Goal: Find contact information: Find contact information

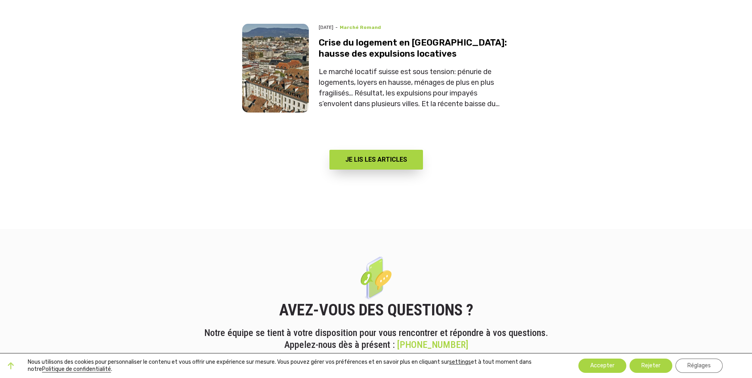
scroll to position [2890, 0]
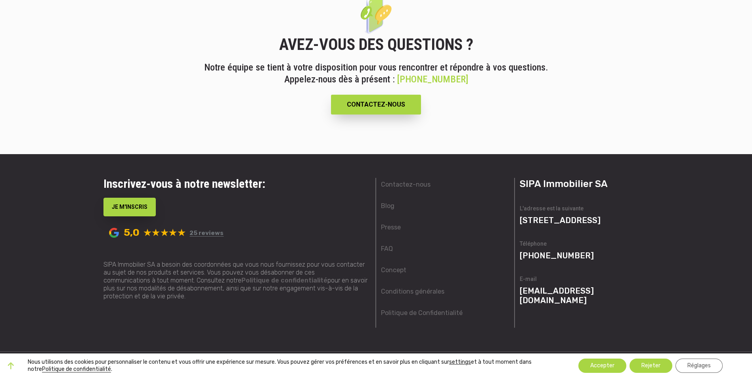
click at [650, 270] on div "SIPA Immobilier SA L'adresse est la suivante [STREET_ADDRESS] Téléphone [PHONE_…" at bounding box center [584, 253] width 139 height 150
drag, startPoint x: 613, startPoint y: 282, endPoint x: 522, endPoint y: 281, distance: 91.6
click at [522, 286] on p "[EMAIL_ADDRESS][DOMAIN_NAME]" at bounding box center [584, 295] width 129 height 19
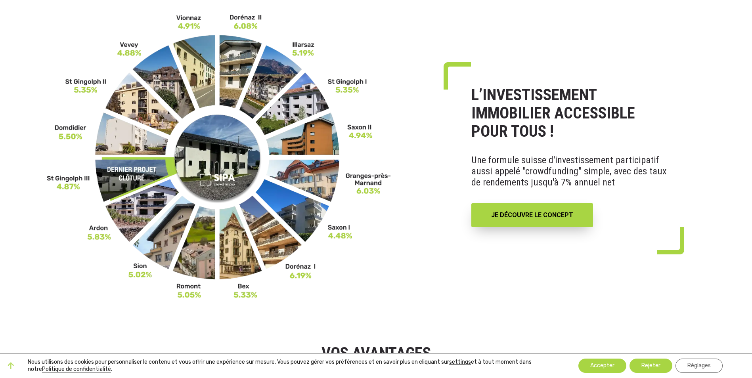
scroll to position [0, 0]
